Goal: Book appointment/travel/reservation

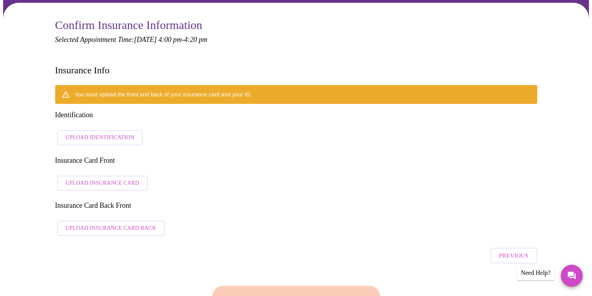
scroll to position [61, 0]
click at [95, 133] on span "Upload Identification" at bounding box center [100, 138] width 69 height 10
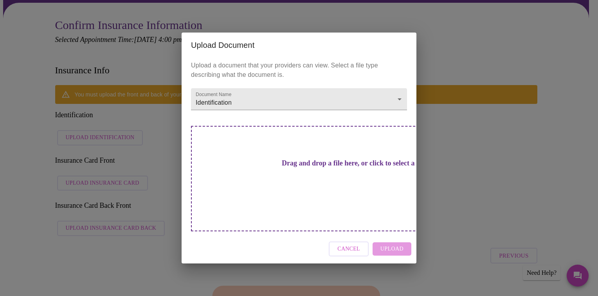
click at [296, 167] on h3 "Drag and drop a file here, or click to select a file" at bounding box center [354, 163] width 216 height 8
click at [461, 40] on div "Upload Document Upload a document that your providers can view. Select a file t…" at bounding box center [299, 148] width 598 height 296
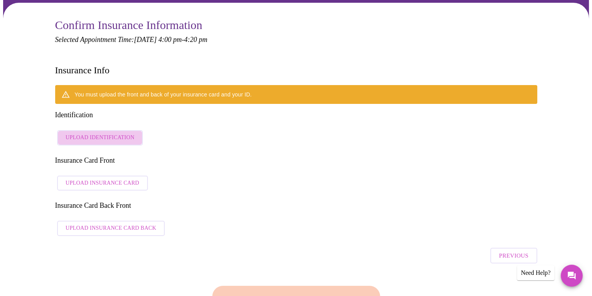
click at [127, 133] on span "Upload Identification" at bounding box center [100, 138] width 69 height 10
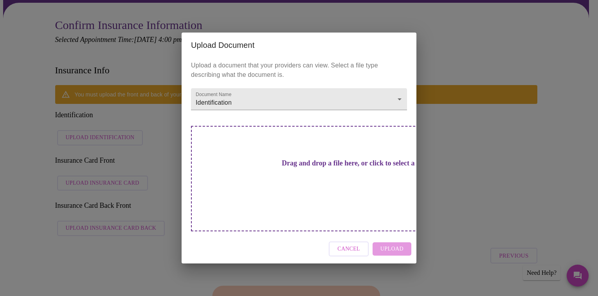
click at [386, 235] on div "Cancel Upload" at bounding box center [299, 248] width 235 height 29
click at [309, 186] on div "Drag and drop a file here, or click to select a file" at bounding box center [354, 178] width 326 height 105
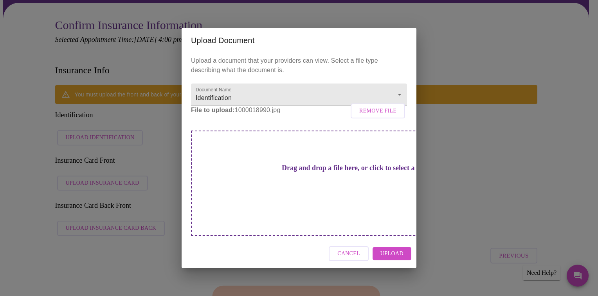
click at [396, 249] on span "Upload" at bounding box center [392, 254] width 23 height 10
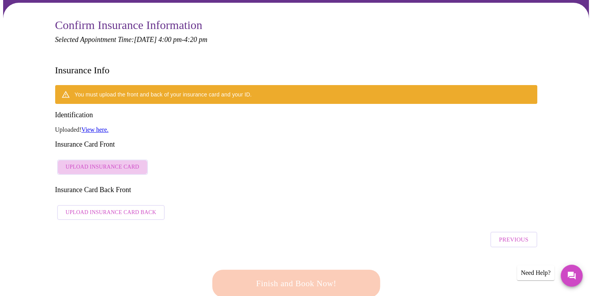
click at [125, 162] on span "Upload Insurance Card" at bounding box center [103, 167] width 74 height 10
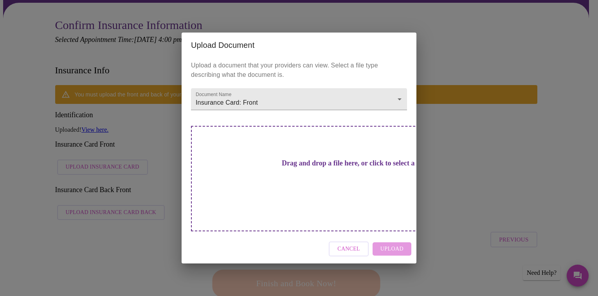
click at [310, 167] on h3 "Drag and drop a file here, or click to select a file" at bounding box center [354, 163] width 216 height 8
click at [309, 167] on h3 "Drag and drop a file here, or click to select a file" at bounding box center [354, 163] width 216 height 8
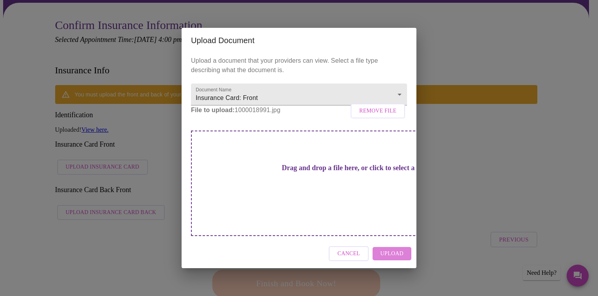
click at [388, 249] on span "Upload" at bounding box center [392, 254] width 23 height 10
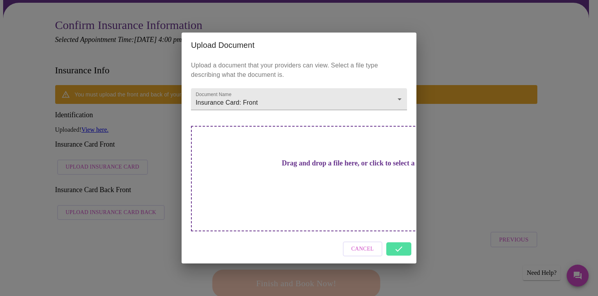
click at [400, 235] on div "Cancel" at bounding box center [299, 248] width 235 height 29
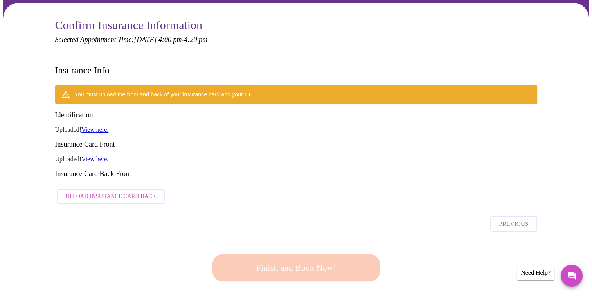
click at [123, 191] on span "Upload Insurance Card Back" at bounding box center [111, 196] width 91 height 10
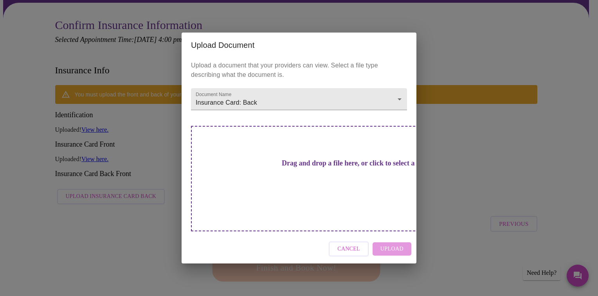
click at [319, 167] on h3 "Drag and drop a file here, or click to select a file" at bounding box center [354, 163] width 216 height 8
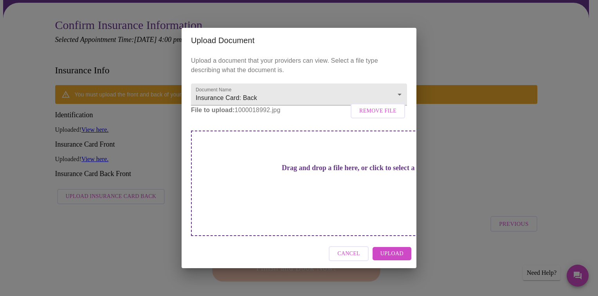
click at [393, 249] on span "Upload" at bounding box center [392, 254] width 23 height 10
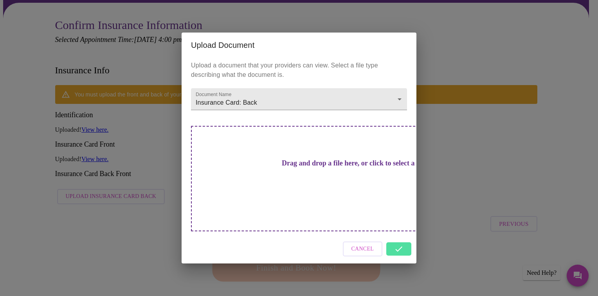
click at [392, 237] on div "Cancel" at bounding box center [299, 248] width 235 height 29
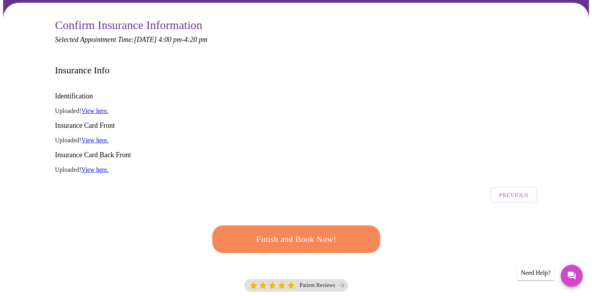
click at [99, 137] on link "View here." at bounding box center [94, 140] width 27 height 7
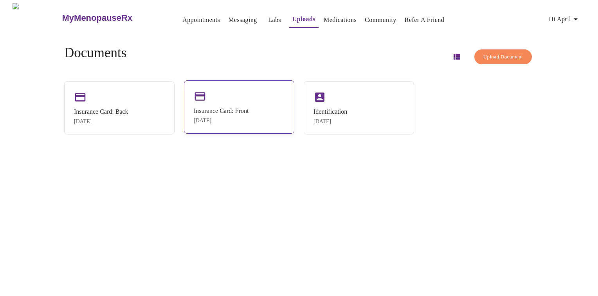
click at [235, 107] on div "Insurance Card: Front" at bounding box center [221, 110] width 55 height 7
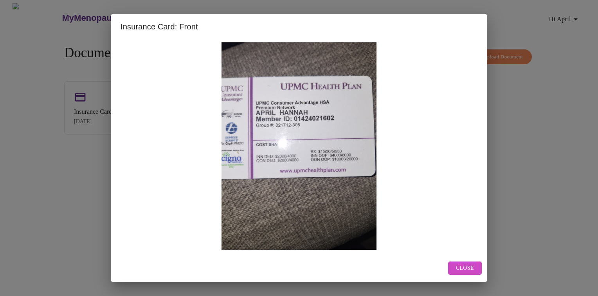
click at [459, 270] on span "Close" at bounding box center [465, 268] width 18 height 10
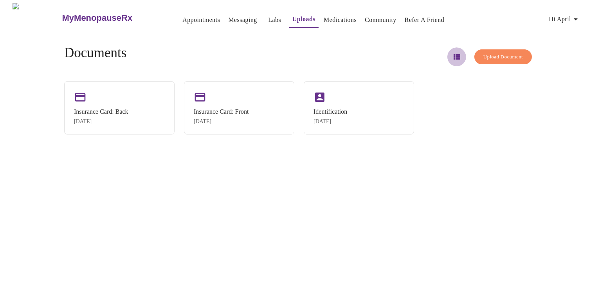
click at [454, 56] on icon "button" at bounding box center [457, 56] width 7 height 5
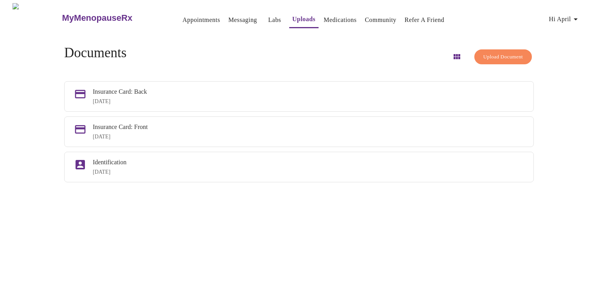
click at [573, 15] on span "Hi April" at bounding box center [565, 19] width 32 height 11
click at [361, 47] on div at bounding box center [299, 148] width 598 height 296
click at [293, 14] on link "Uploads" at bounding box center [304, 19] width 23 height 11
click at [186, 16] on link "Appointments" at bounding box center [201, 19] width 38 height 11
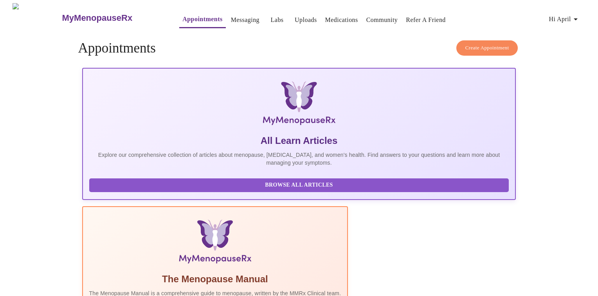
click at [232, 22] on button "Messaging" at bounding box center [245, 20] width 35 height 16
click at [85, 16] on h3 "MyMenopauseRx" at bounding box center [97, 18] width 70 height 10
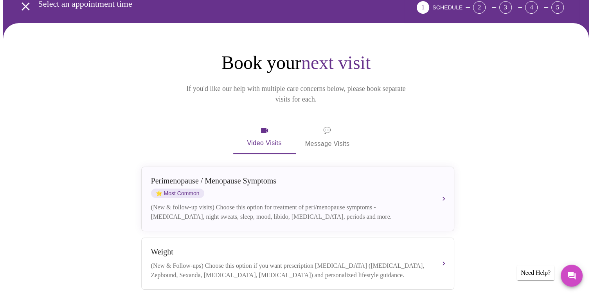
scroll to position [41, 0]
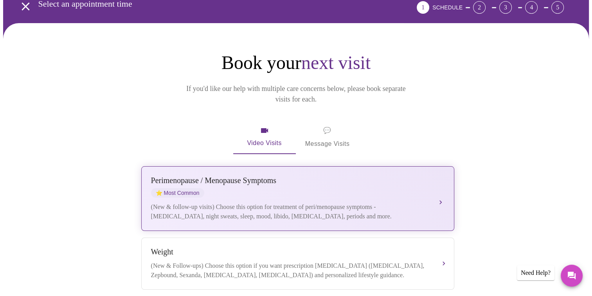
click at [221, 202] on div "(New & follow-up visits) Choose this option for treatment of peri/menopause sym…" at bounding box center [290, 211] width 278 height 19
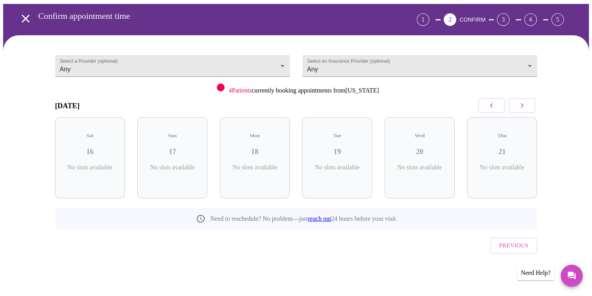
scroll to position [11, 0]
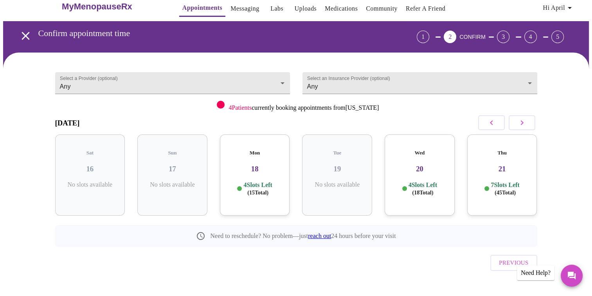
click at [526, 126] on icon "button" at bounding box center [522, 122] width 9 height 9
click at [171, 164] on h3 "22" at bounding box center [173, 168] width 58 height 9
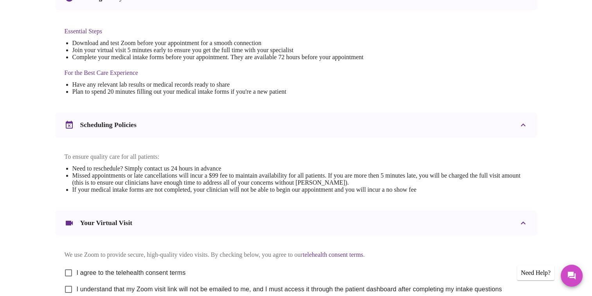
scroll to position [271, 0]
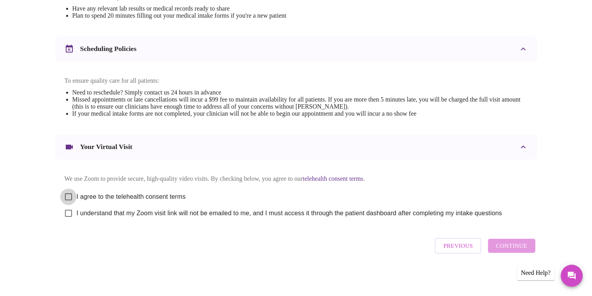
click at [67, 190] on input "I agree to the telehealth consent terms" at bounding box center [68, 196] width 16 height 16
checkbox input "true"
click at [69, 214] on input "I understand that my Zoom visit link will not be emailed to me, and I must acce…" at bounding box center [68, 213] width 16 height 16
checkbox input "true"
click at [506, 248] on span "Continue" at bounding box center [511, 245] width 31 height 10
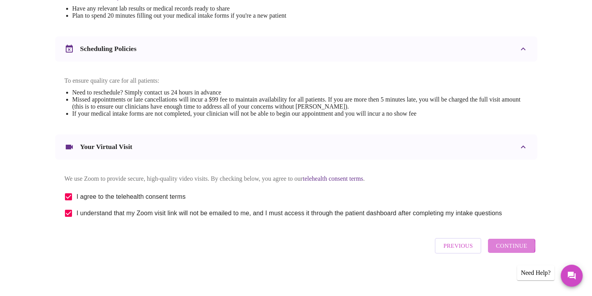
scroll to position [37, 0]
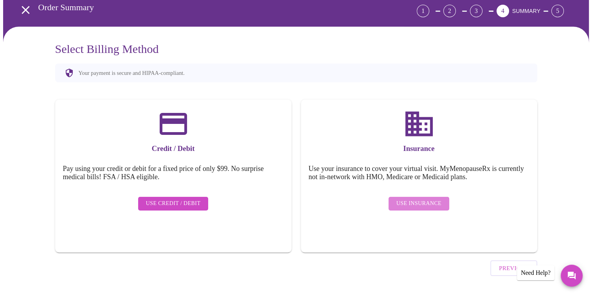
click at [431, 199] on span "Use Insurance" at bounding box center [419, 204] width 45 height 10
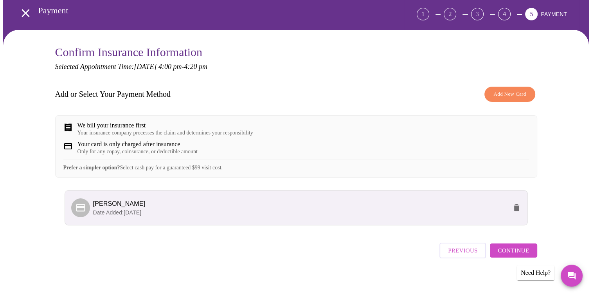
scroll to position [44, 0]
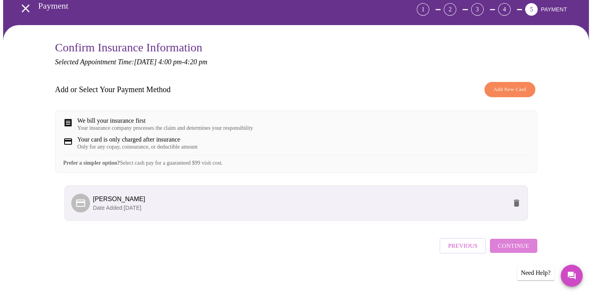
click at [518, 248] on span "Continue" at bounding box center [513, 245] width 31 height 10
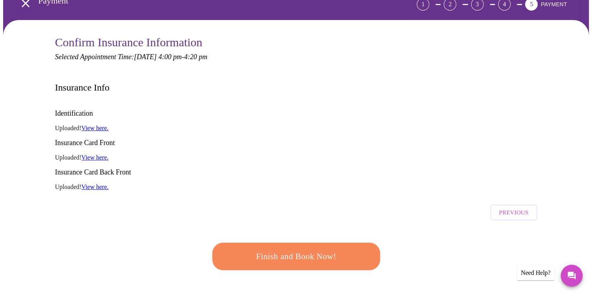
click at [318, 249] on span "Finish and Book Now!" at bounding box center [296, 256] width 145 height 14
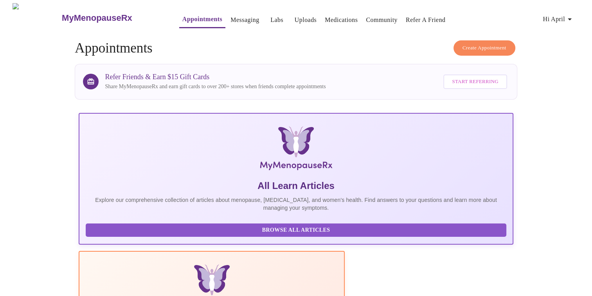
click at [415, 16] on link "Refer a Friend" at bounding box center [426, 19] width 40 height 11
